Goal: Task Accomplishment & Management: Manage account settings

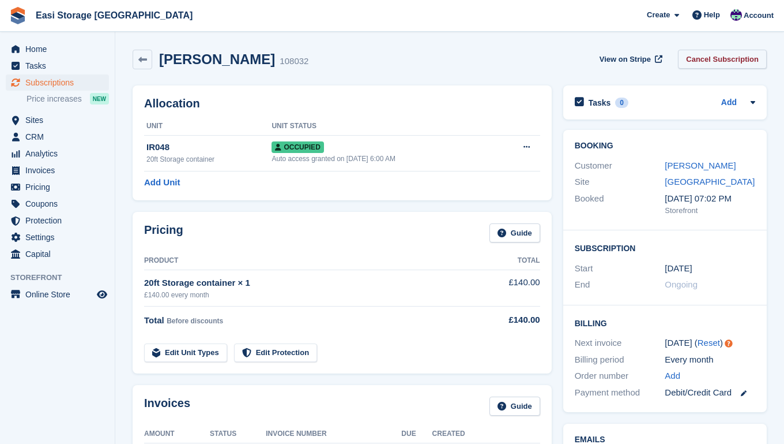
click at [702, 60] on link "Cancel Subscription" at bounding box center [722, 59] width 89 height 19
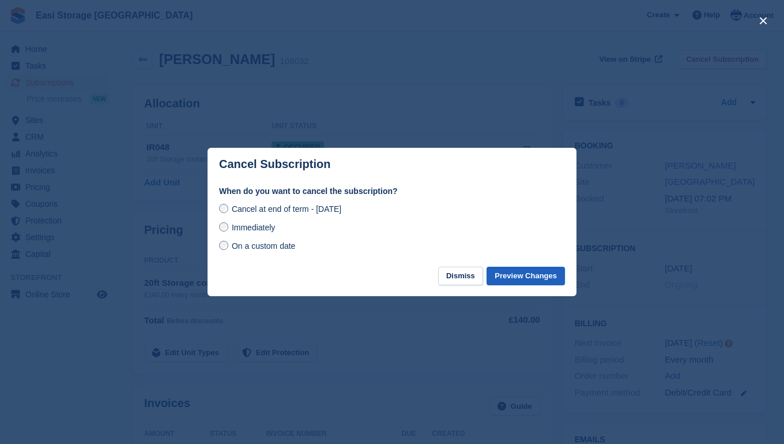
click at [513, 276] on button "Preview Changes" at bounding box center [526, 275] width 78 height 19
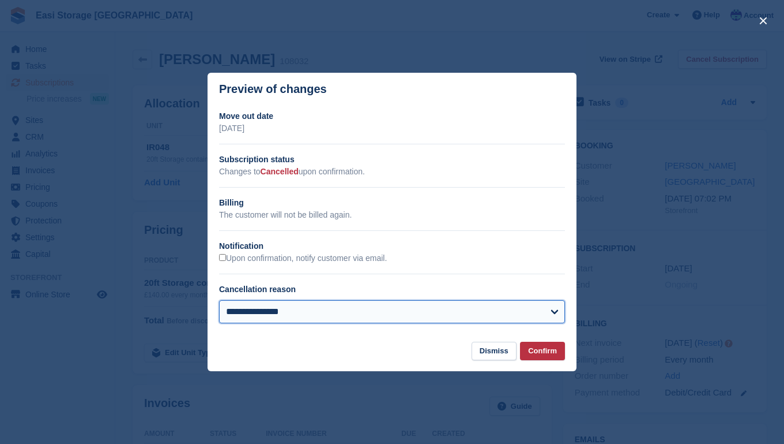
select select "**********"
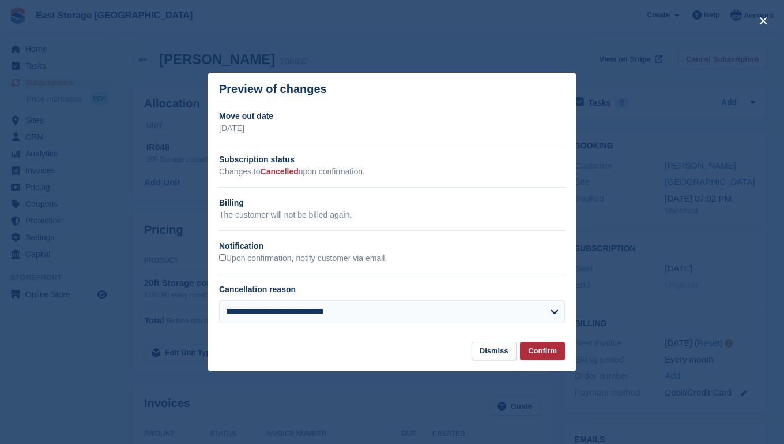
click at [542, 352] on button "Confirm" at bounding box center [542, 350] width 45 height 19
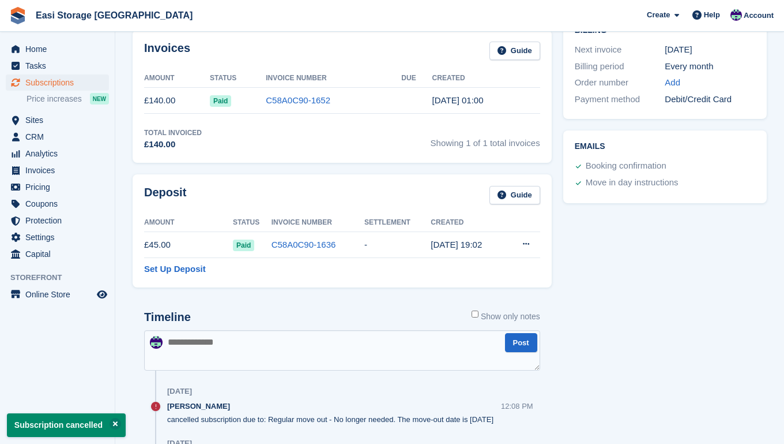
scroll to position [322, 0]
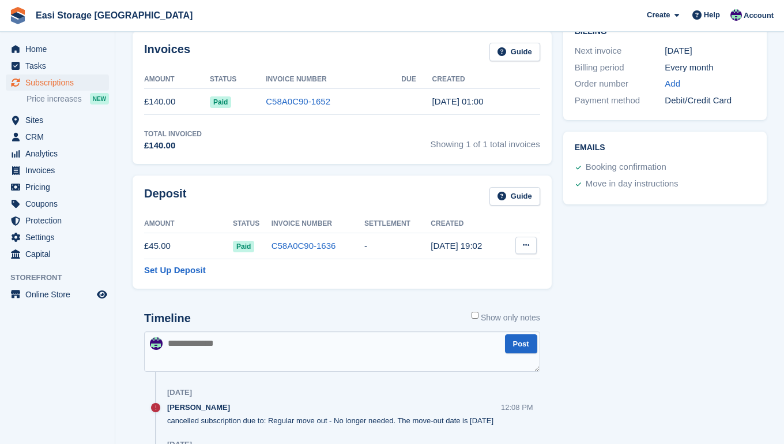
click at [523, 245] on icon at bounding box center [526, 244] width 6 height 7
click at [461, 267] on p "Settle deposit" at bounding box center [481, 267] width 100 height 15
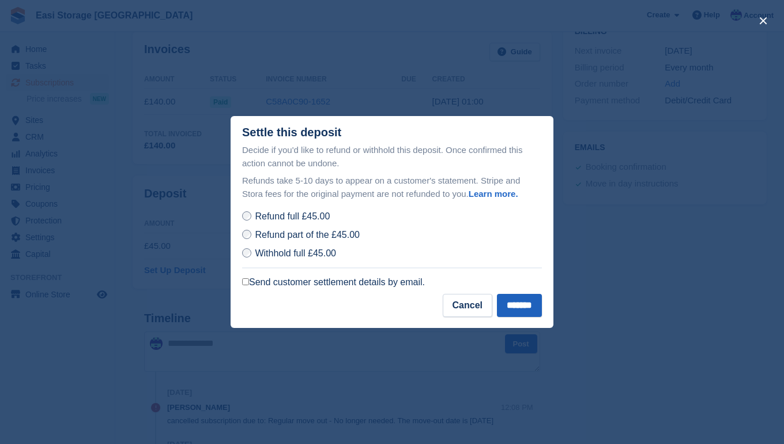
click at [520, 306] on input "*******" at bounding box center [519, 305] width 45 height 23
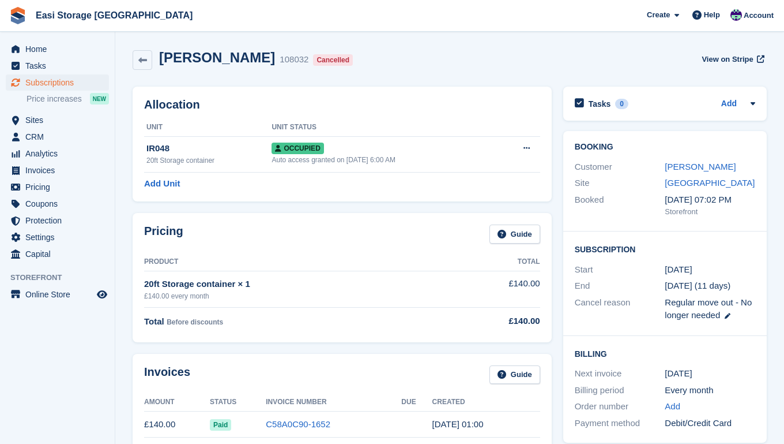
scroll to position [0, 0]
click at [46, 82] on span "Subscriptions" at bounding box center [59, 82] width 69 height 16
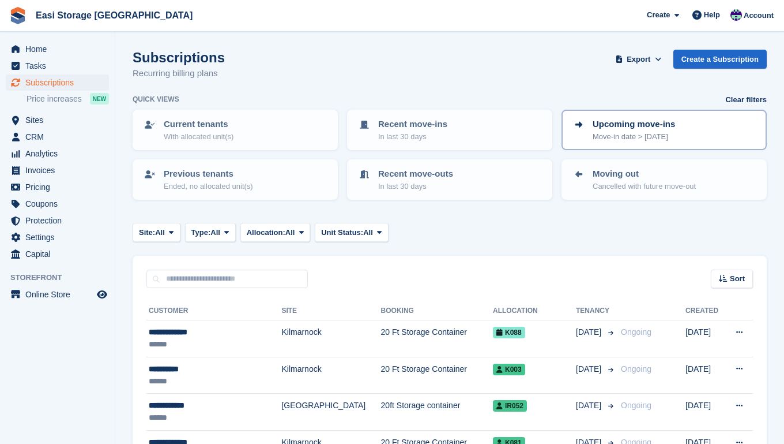
click at [602, 134] on p "Move-in date > today" at bounding box center [634, 137] width 82 height 12
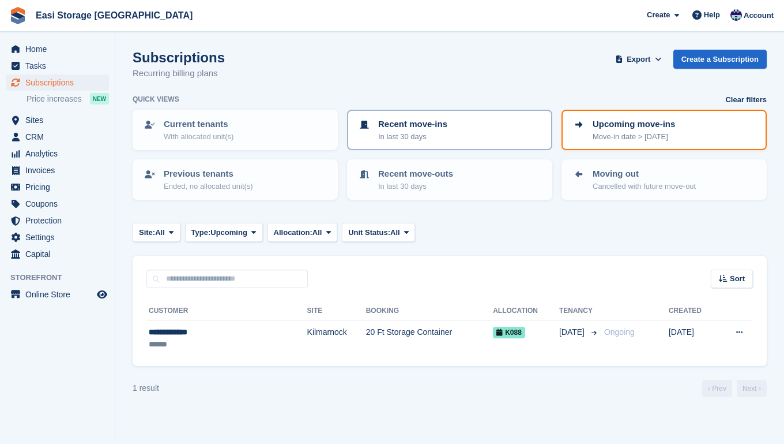
click at [441, 134] on p "In last 30 days" at bounding box center [412, 137] width 69 height 12
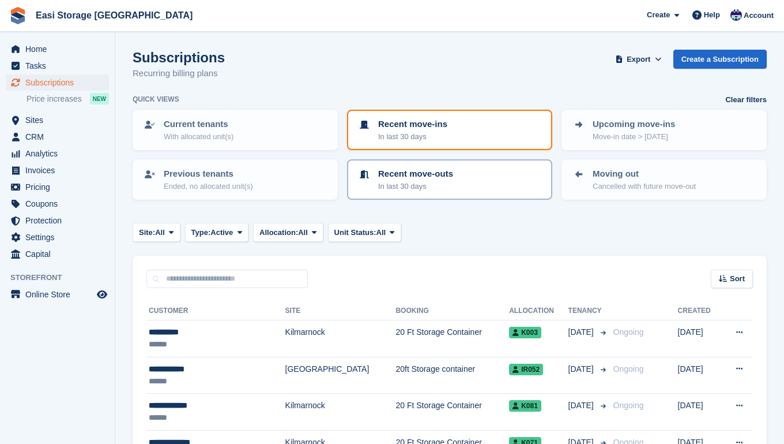
click at [469, 182] on div "Recent move-outs In last 30 days" at bounding box center [450, 179] width 185 height 24
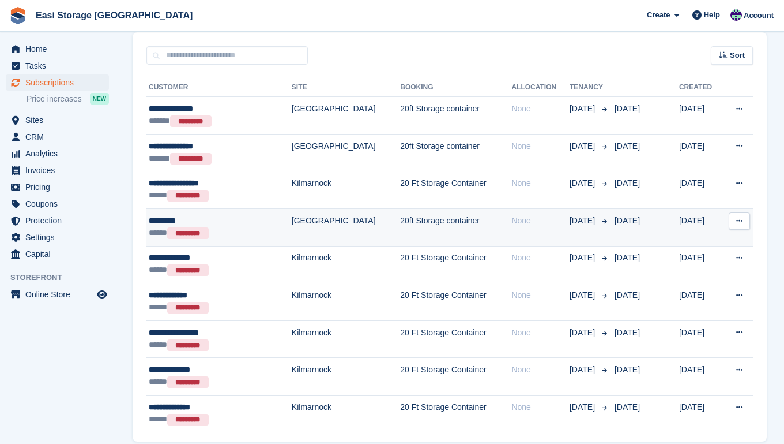
scroll to position [223, 0]
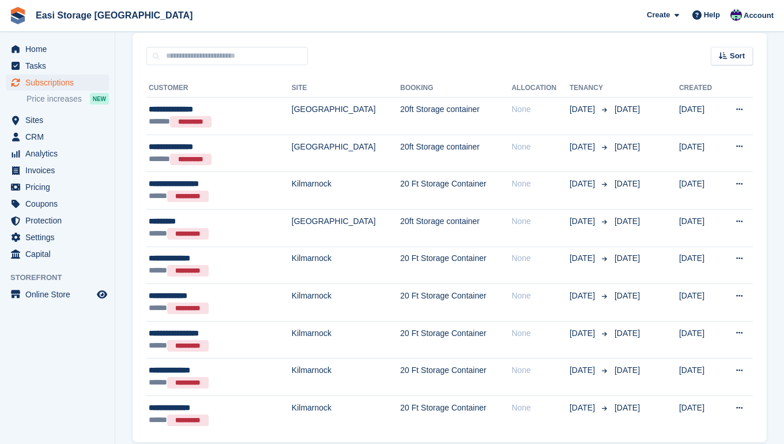
click at [48, 84] on span "Subscriptions" at bounding box center [59, 82] width 69 height 16
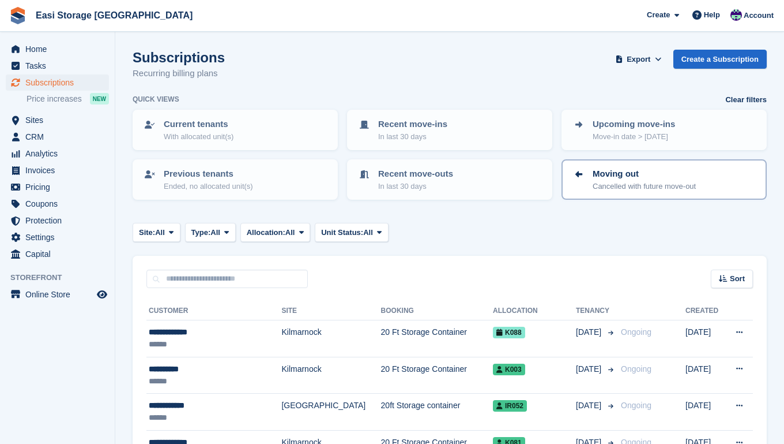
click at [608, 175] on p "Moving out" at bounding box center [644, 173] width 103 height 13
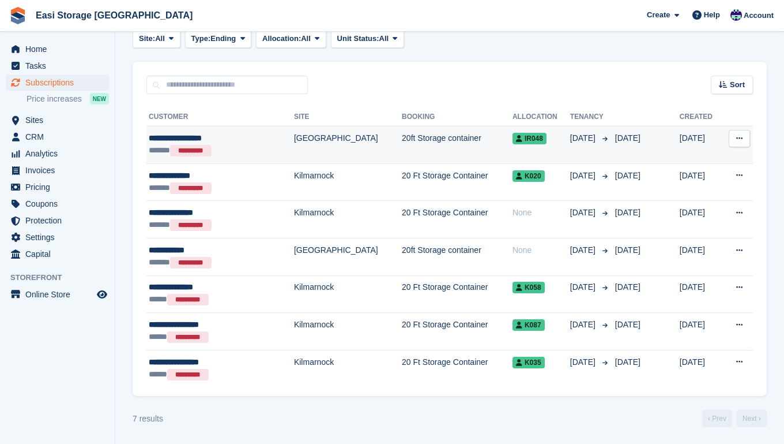
scroll to position [193, 0]
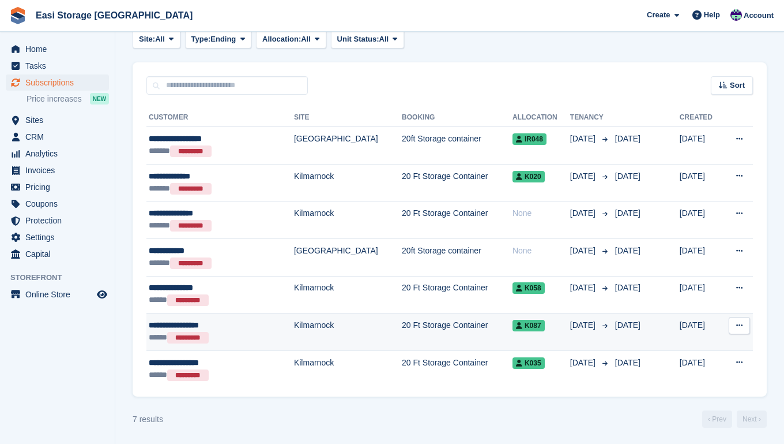
click at [457, 335] on td "20 Ft Storage Container" at bounding box center [457, 331] width 111 height 37
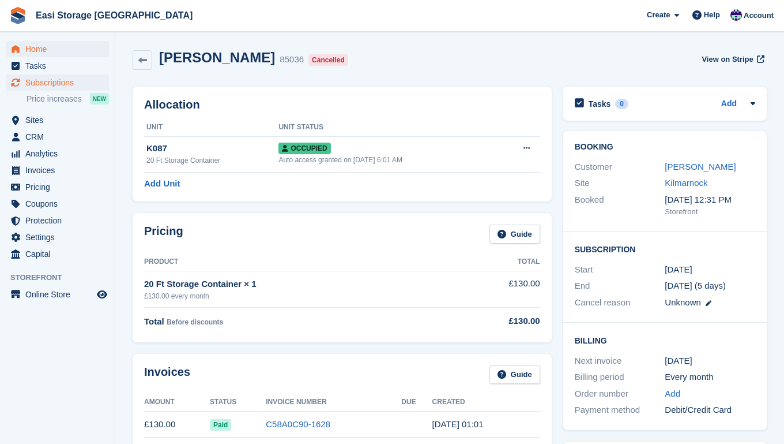
click at [37, 49] on span "Home" at bounding box center [59, 49] width 69 height 16
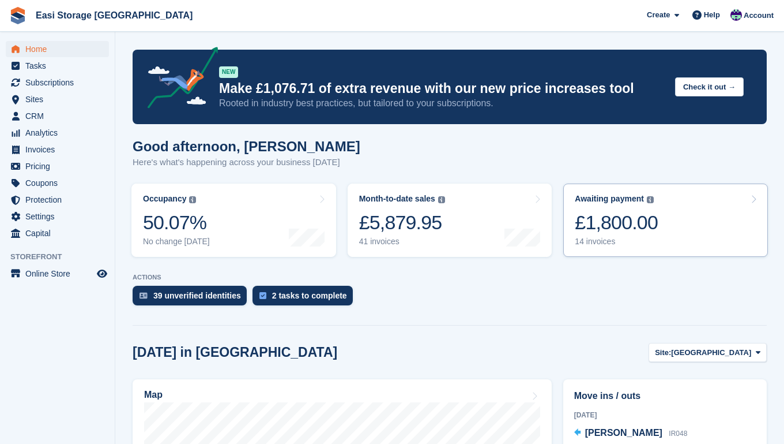
click at [619, 217] on div "£1,800.00" at bounding box center [616, 223] width 83 height 24
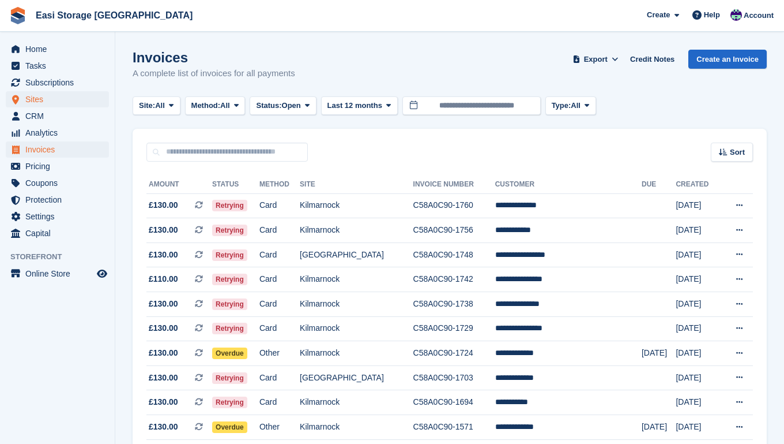
click at [35, 99] on span "Sites" at bounding box center [59, 99] width 69 height 16
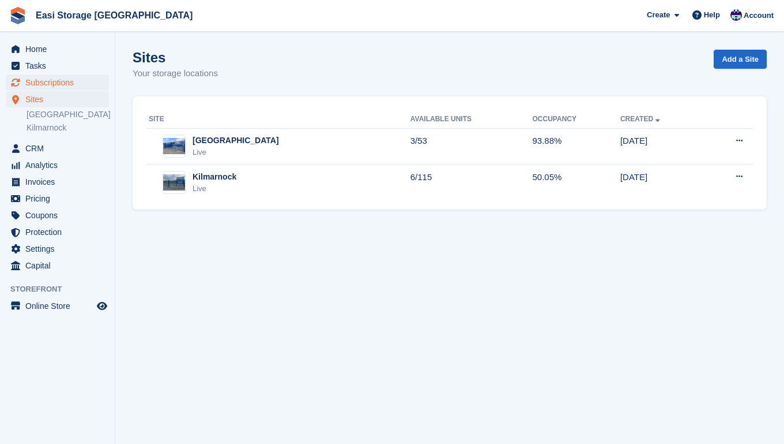
click at [44, 81] on span "Subscriptions" at bounding box center [59, 82] width 69 height 16
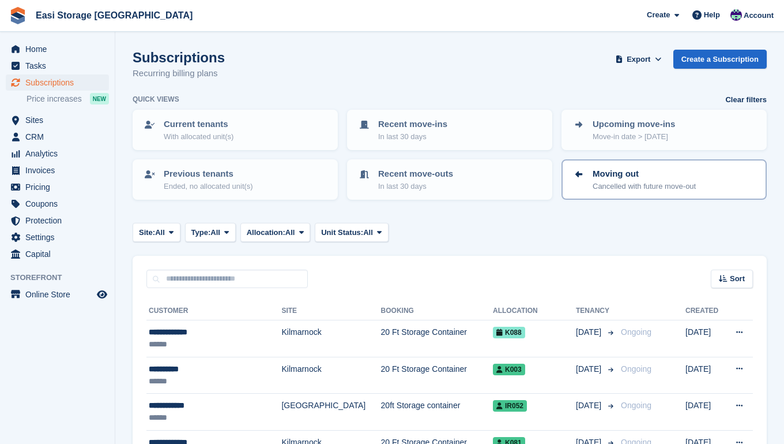
click at [598, 170] on p "Moving out" at bounding box center [644, 173] width 103 height 13
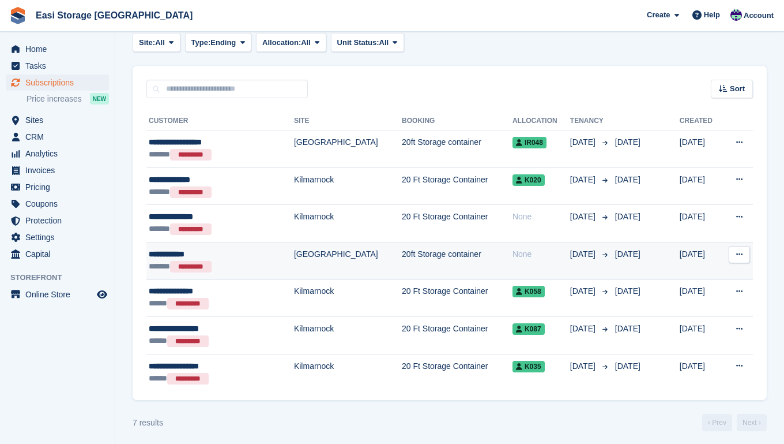
scroll to position [187, 0]
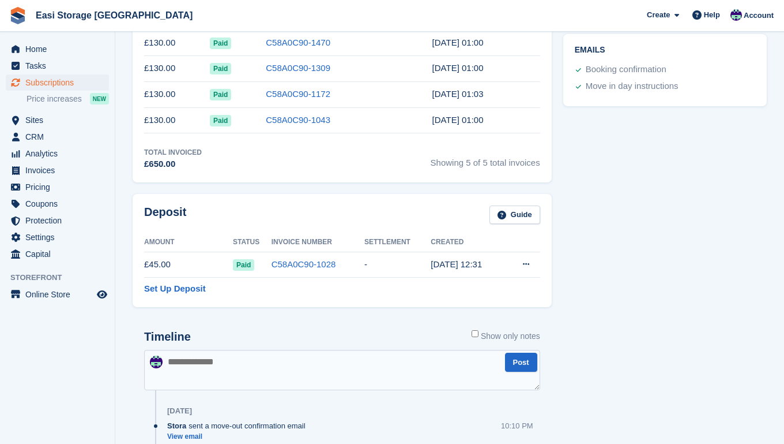
scroll to position [408, 0]
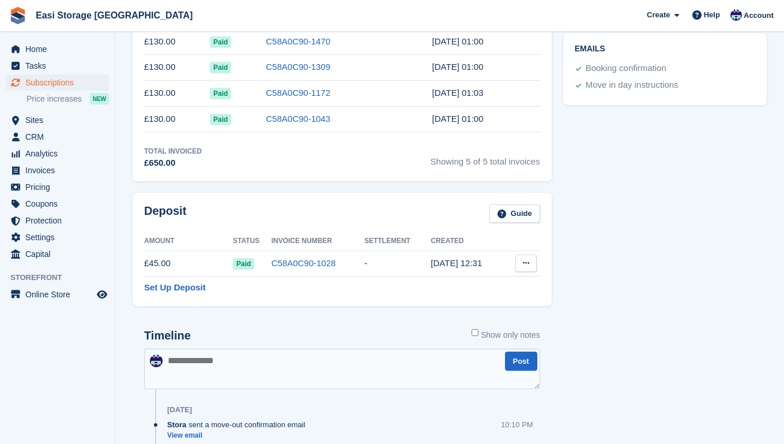
click at [524, 260] on icon at bounding box center [526, 262] width 6 height 7
click at [473, 285] on p "Settle deposit" at bounding box center [481, 285] width 100 height 15
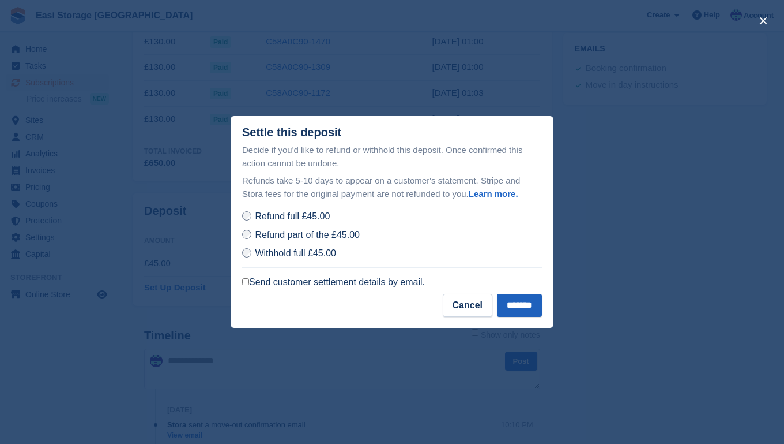
click at [513, 303] on input "*******" at bounding box center [519, 305] width 45 height 23
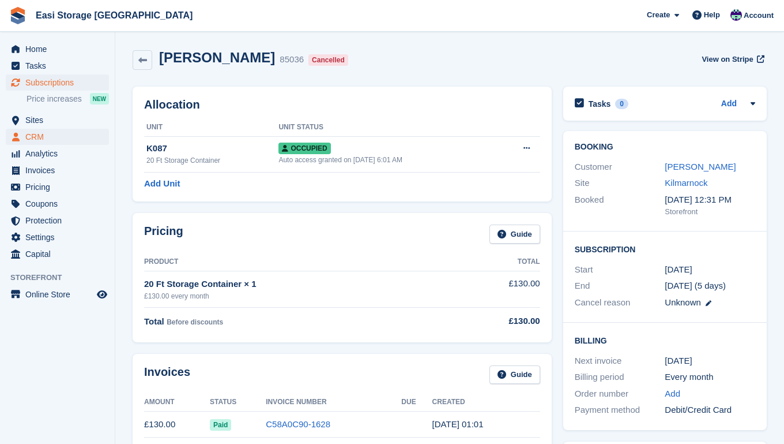
scroll to position [0, 0]
click at [36, 51] on span "Home" at bounding box center [59, 49] width 69 height 16
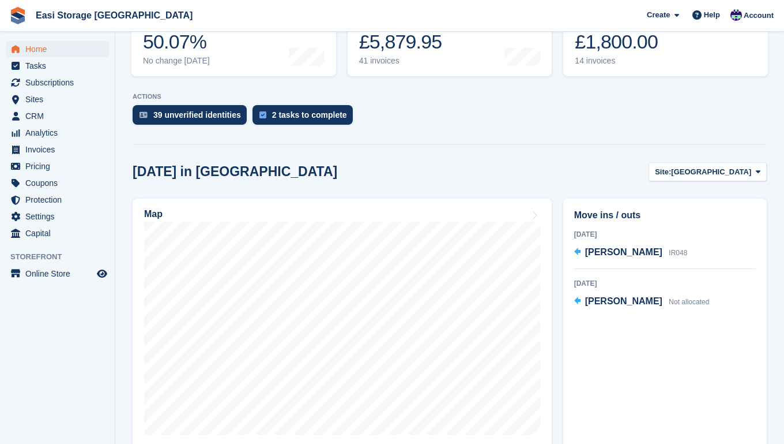
scroll to position [193, 0]
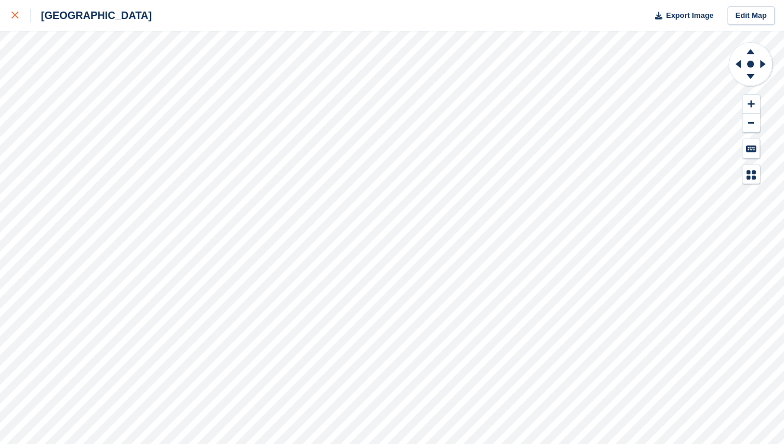
click at [17, 16] on icon at bounding box center [15, 15] width 7 height 7
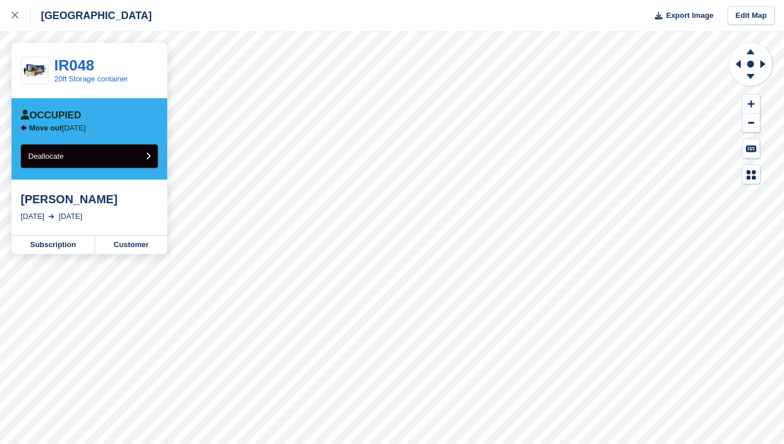
click at [147, 159] on icon "submit" at bounding box center [148, 155] width 5 height 7
